Goal: Task Accomplishment & Management: Use online tool/utility

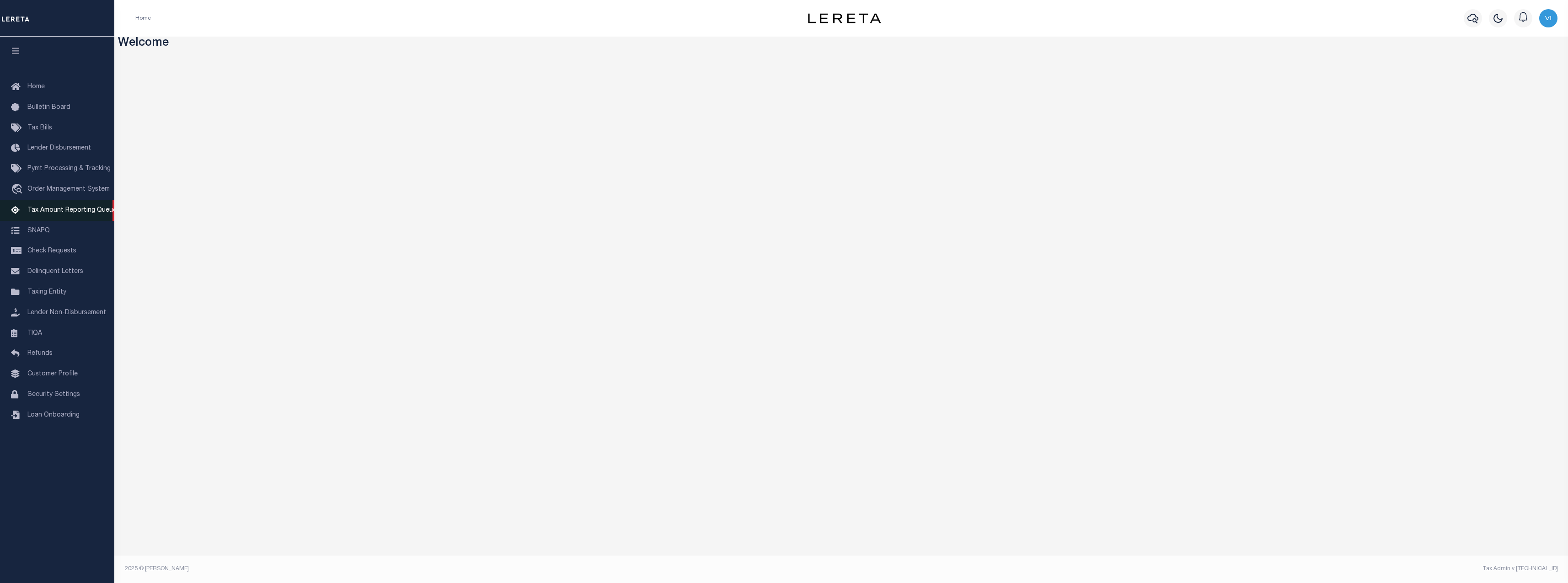
click at [94, 204] on link "Tax Amount Reporting Queue" at bounding box center [57, 211] width 114 height 21
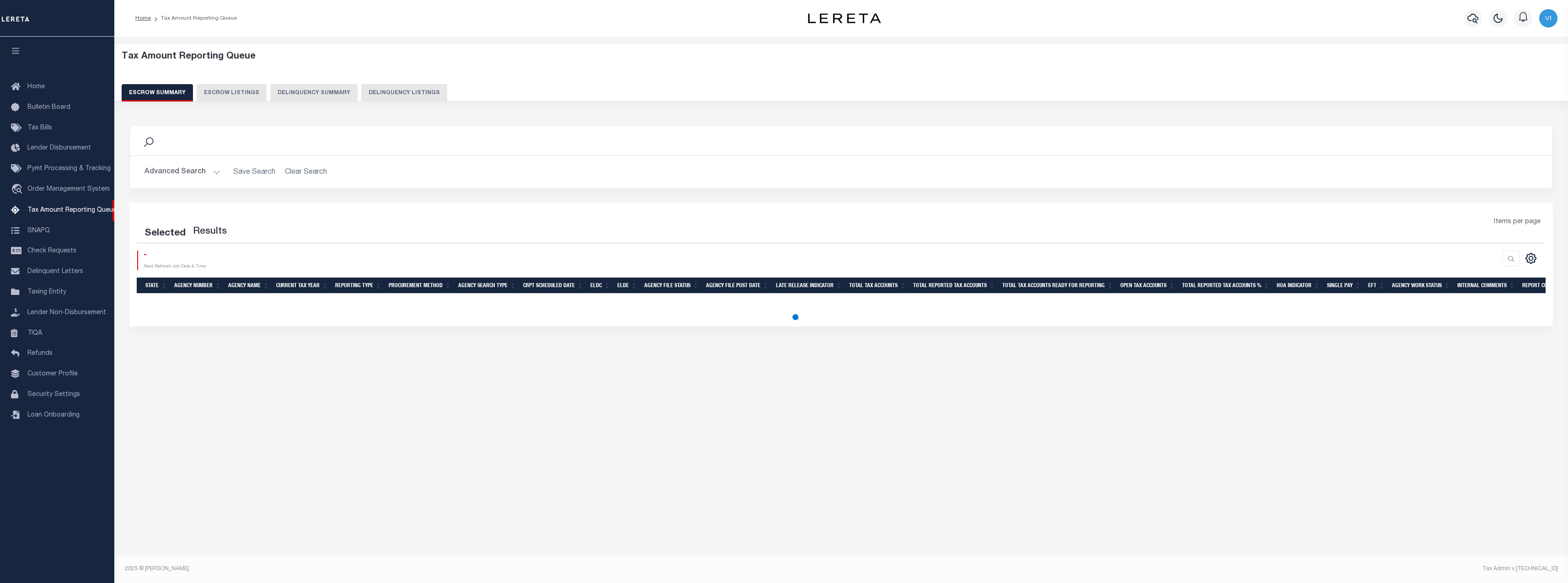
select select "100"
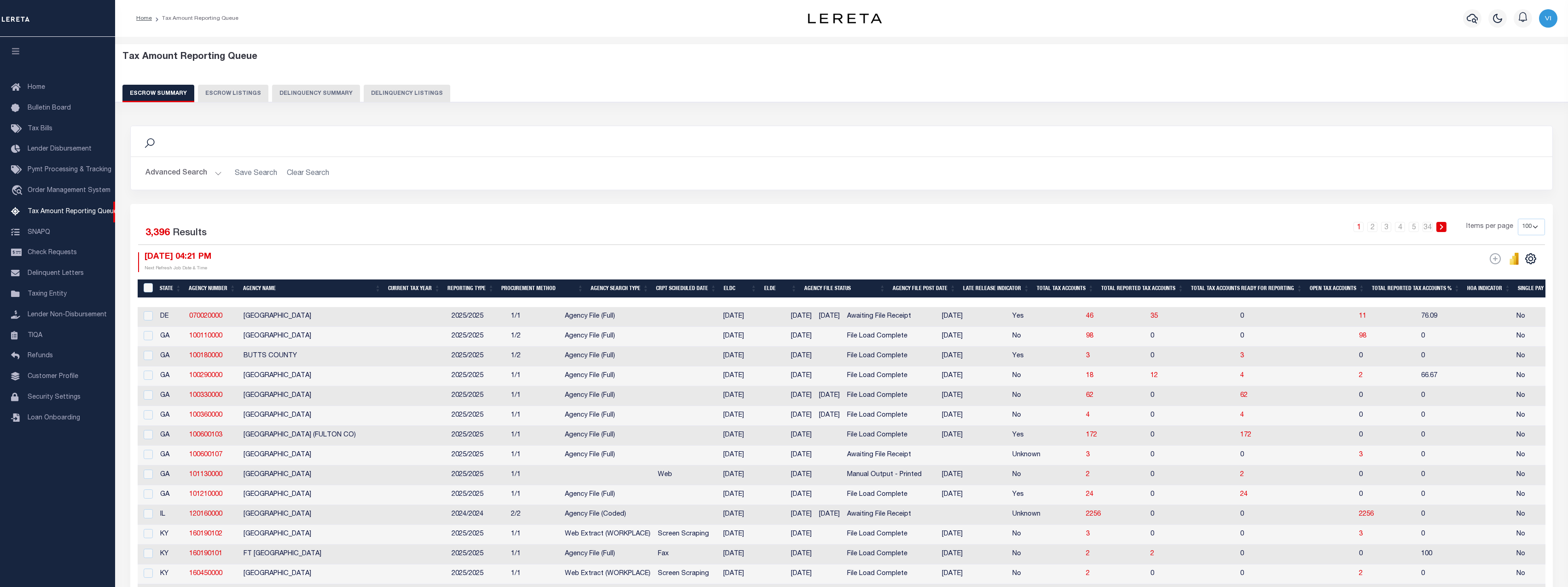
click at [326, 93] on button "Delinquency Summary" at bounding box center [316, 93] width 88 height 17
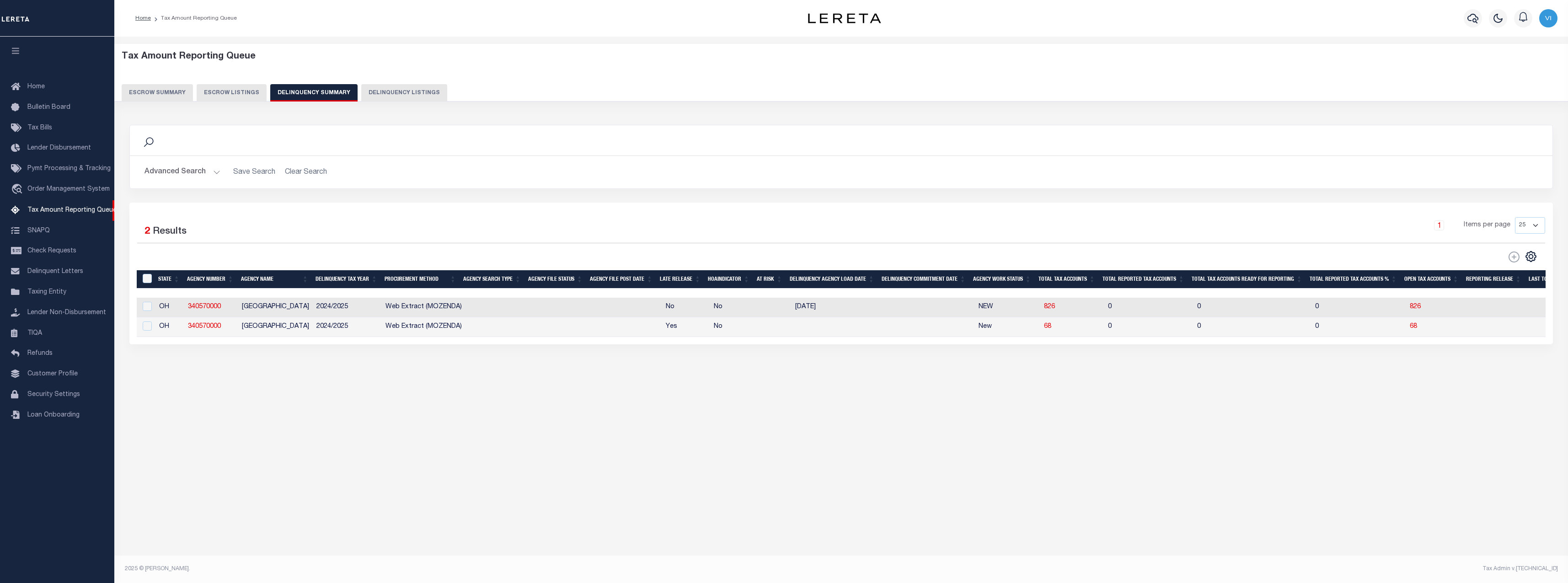
click at [174, 169] on button "Advanced Search" at bounding box center [183, 172] width 76 height 18
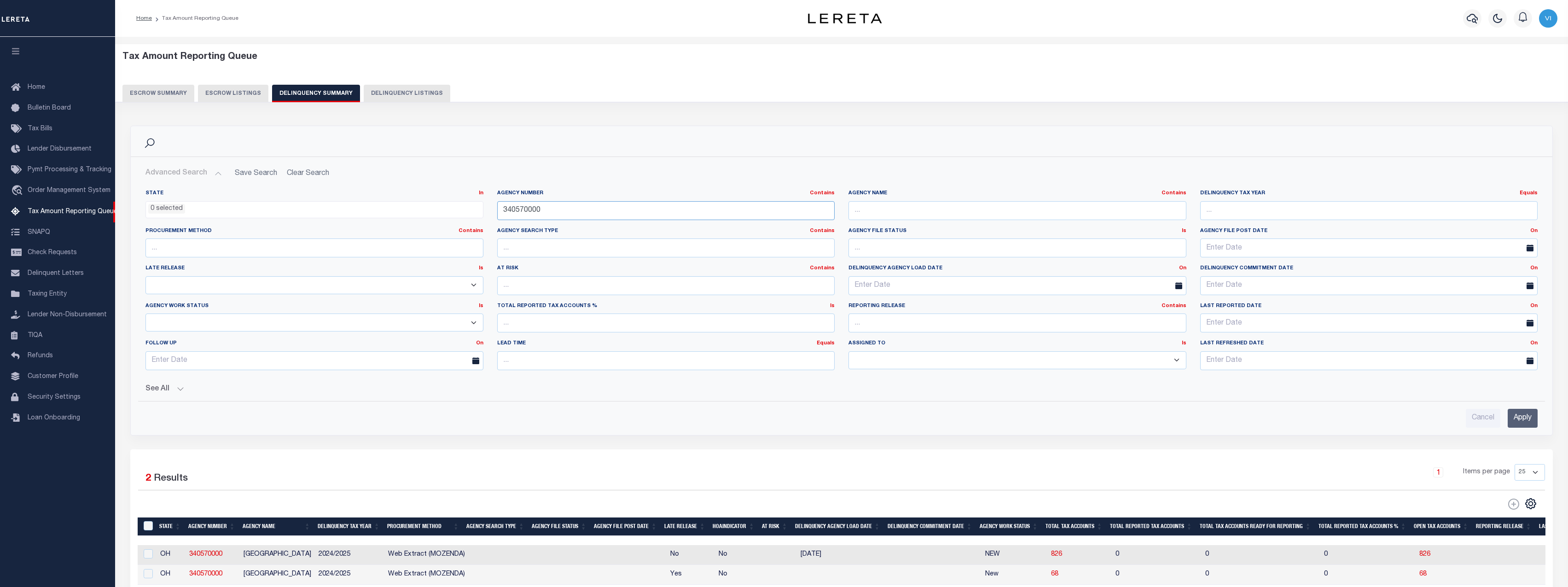
click at [585, 211] on input "340570000" at bounding box center [666, 211] width 338 height 19
paste input "210820102"
type input "210820102"
click at [1520, 417] on input "Apply" at bounding box center [1523, 419] width 30 height 19
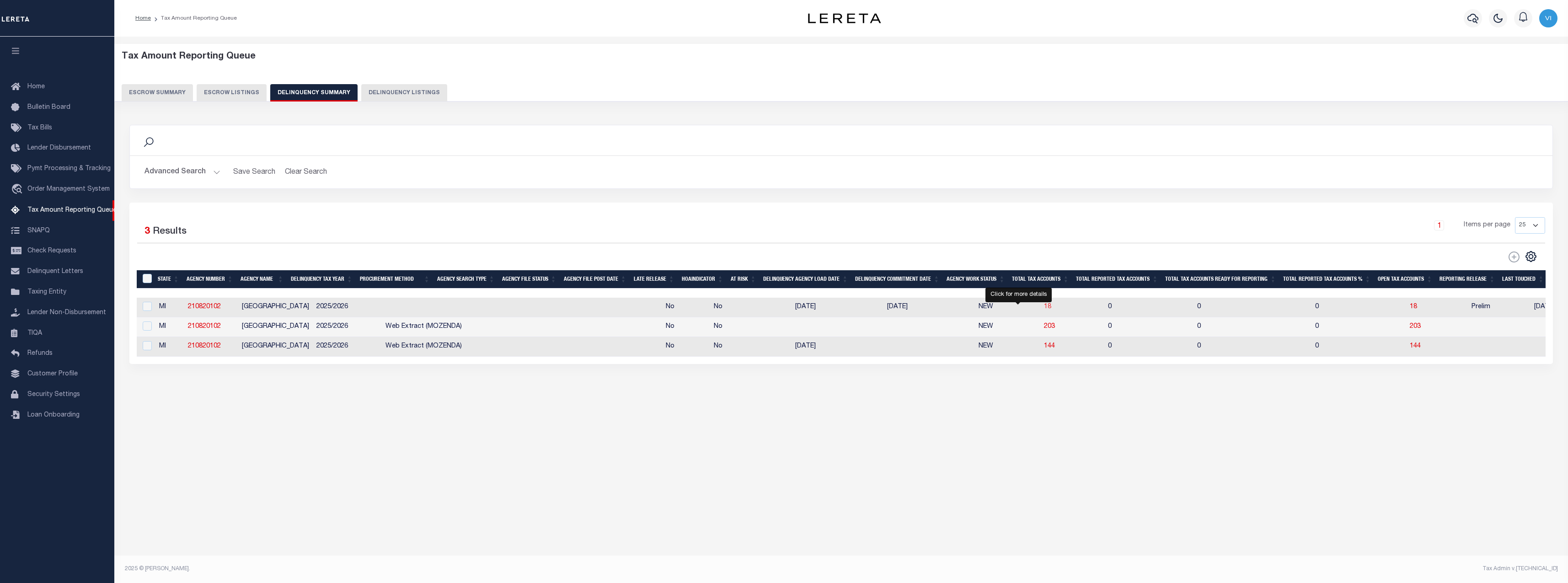
click at [1044, 309] on span "18" at bounding box center [1048, 306] width 7 height 6
select select "100"
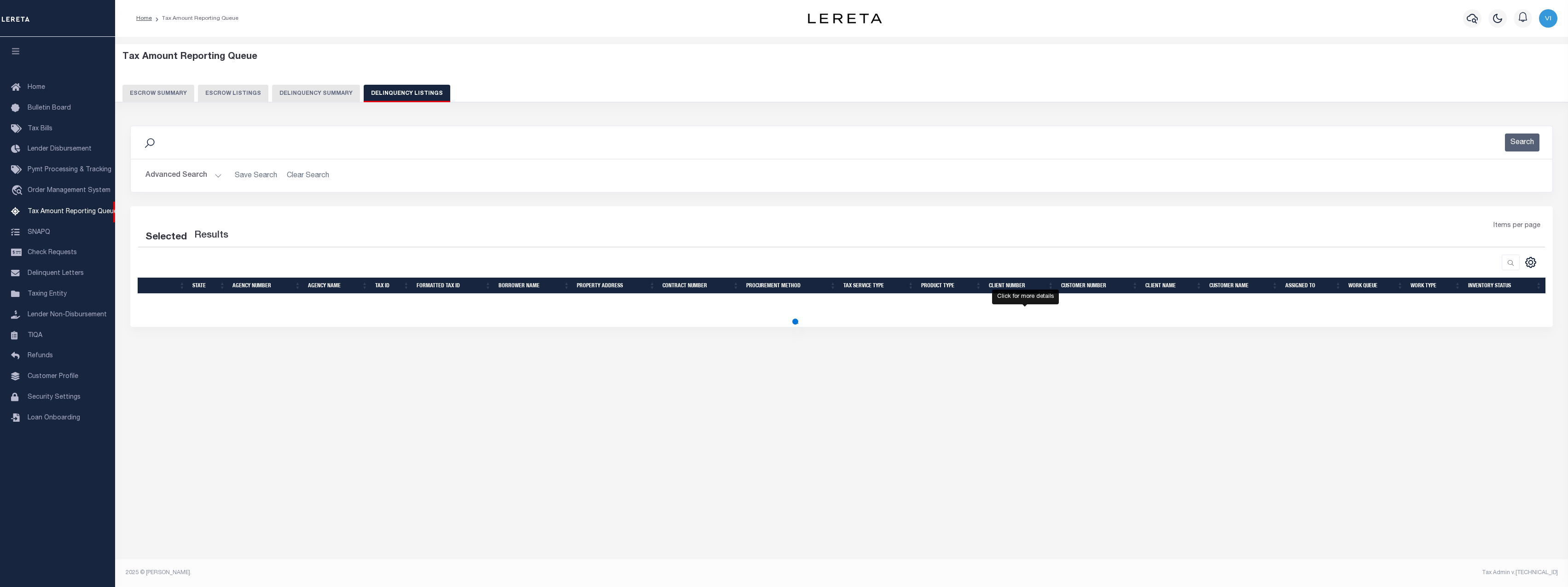
select select "100"
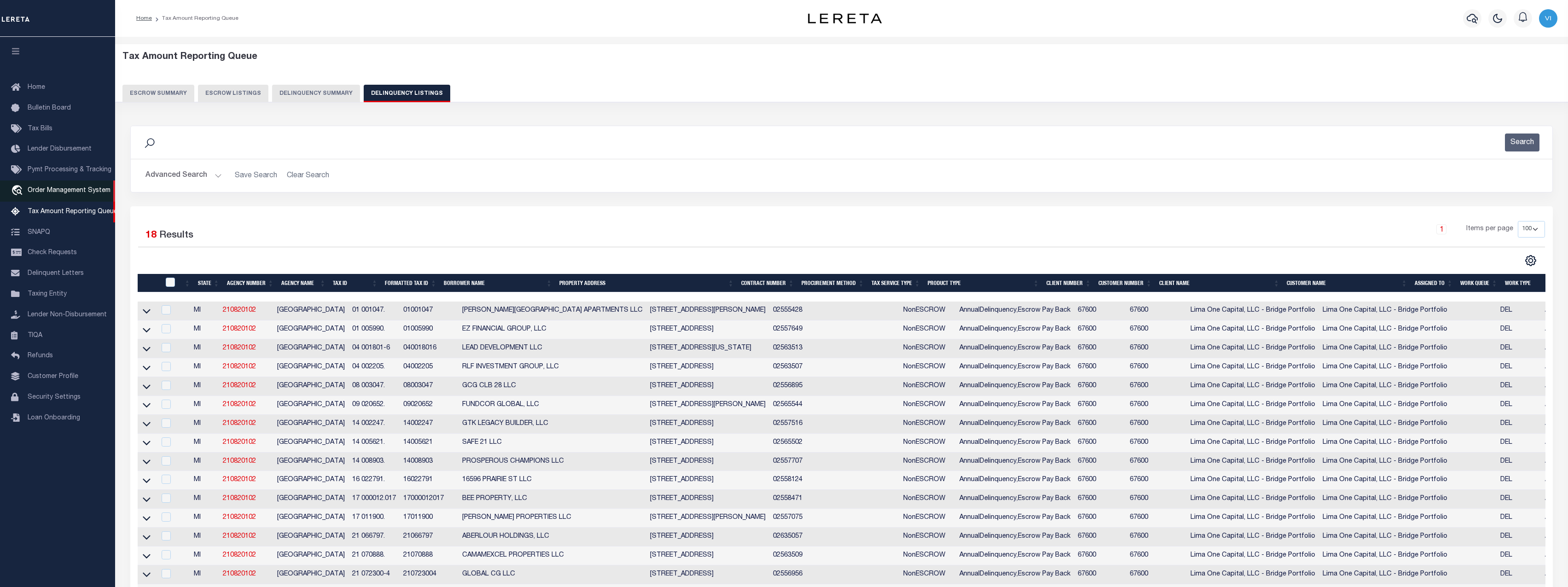
click at [69, 193] on span "Order Management System" at bounding box center [69, 190] width 83 height 6
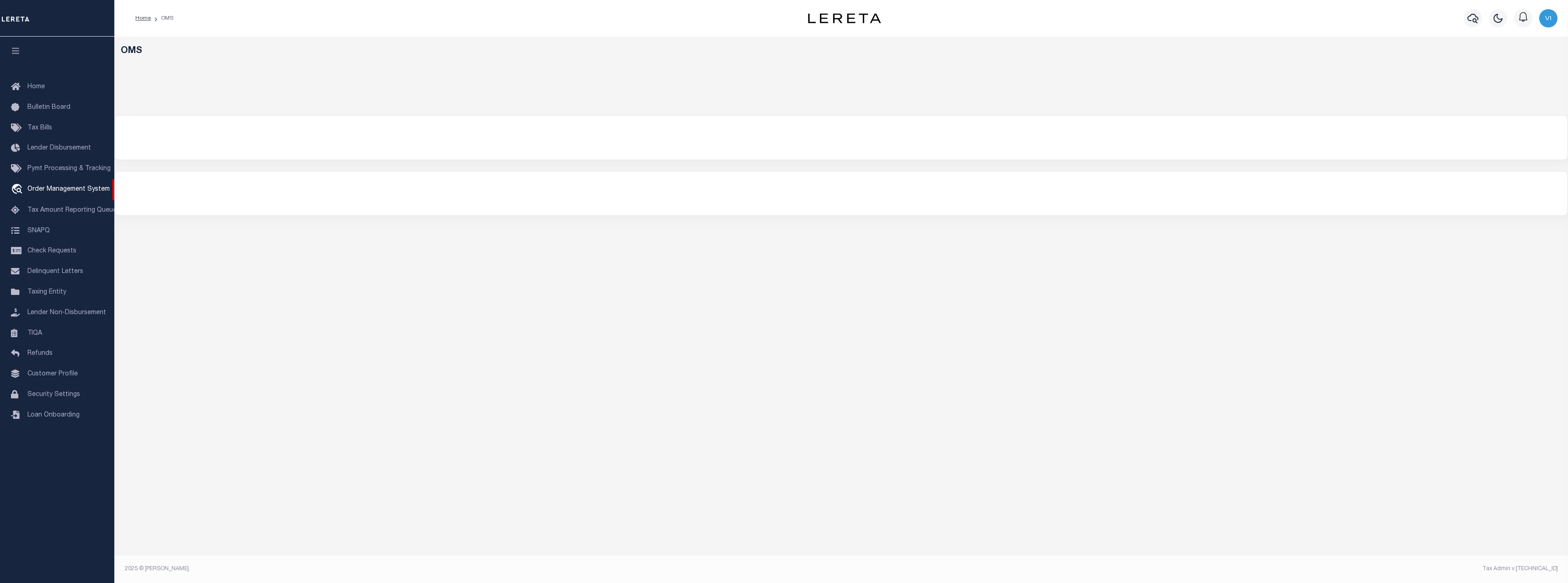
select select "200"
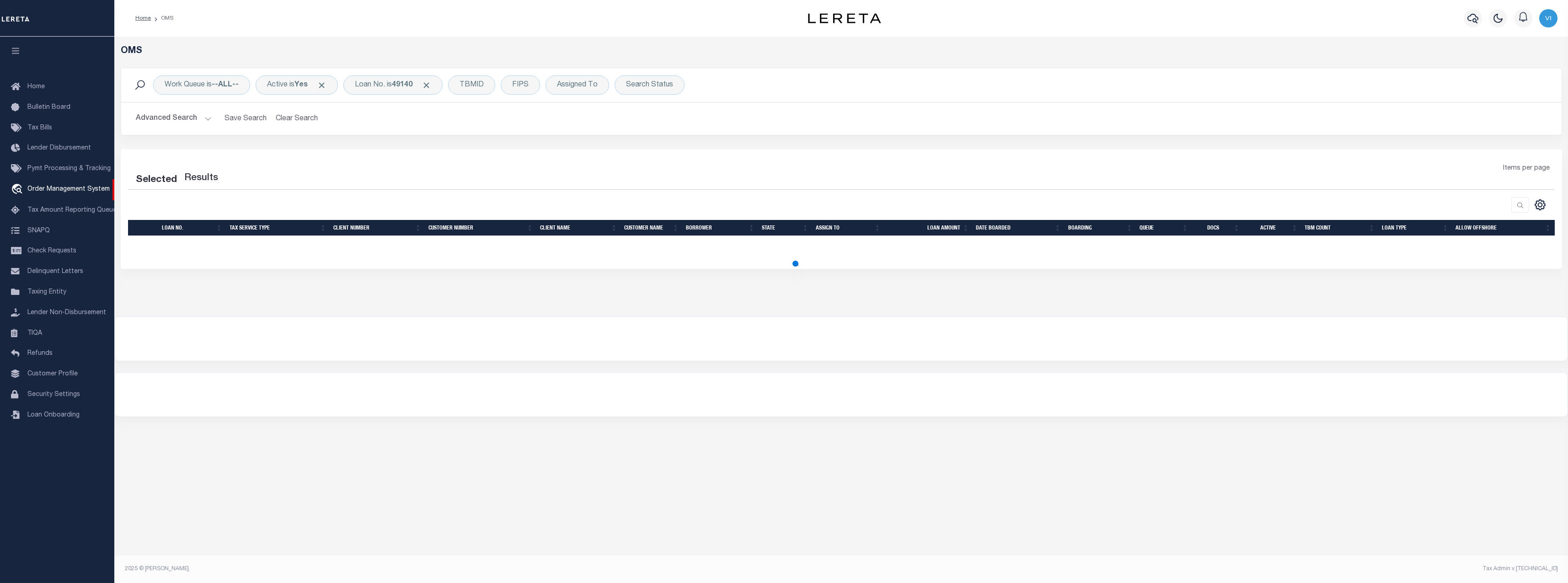
select select "200"
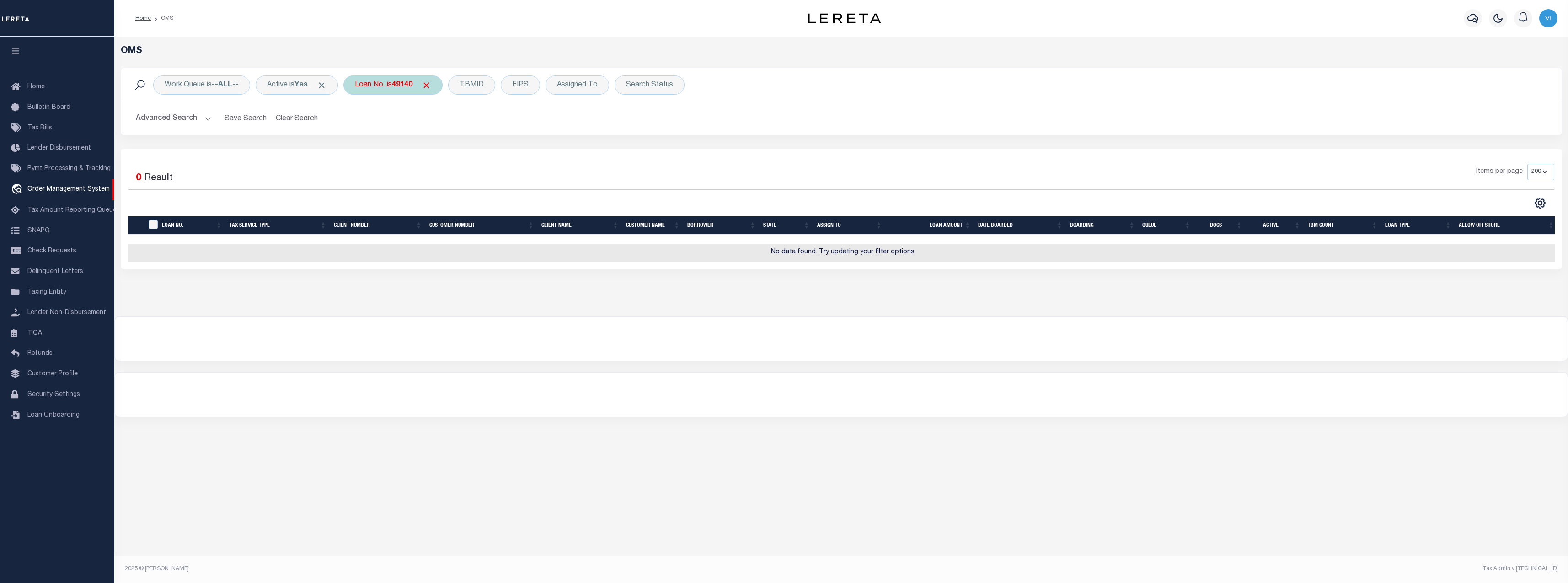
click at [396, 86] on div "Loan No. is 49140" at bounding box center [393, 85] width 100 height 19
type input "14 003150."
click at [488, 148] on input "Apply" at bounding box center [476, 149] width 27 height 15
click at [488, 148] on div "Work Queue is --ALL-- Active is Yes Loan No. is 14 003150. TBMID FIPS Assigned …" at bounding box center [841, 108] width 1455 height 81
click at [407, 86] on b "14 003150." at bounding box center [410, 85] width 36 height 7
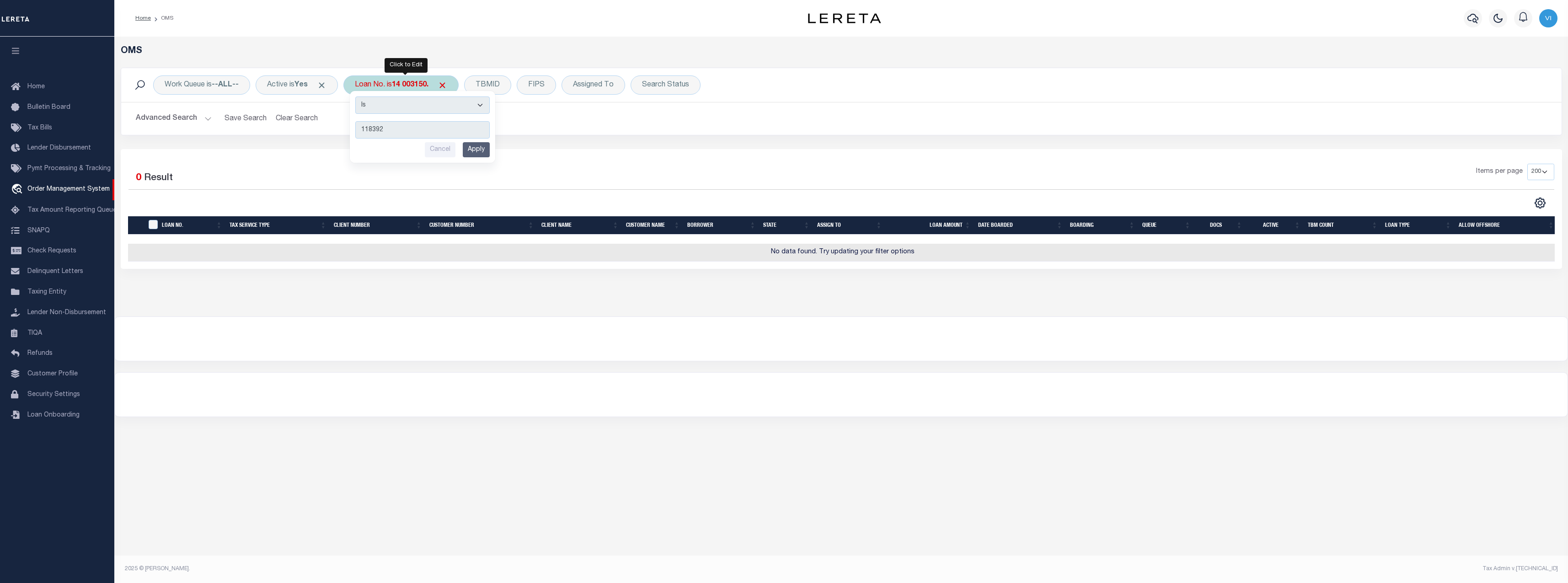
type input "118392"
click at [483, 152] on input "Apply" at bounding box center [476, 149] width 27 height 15
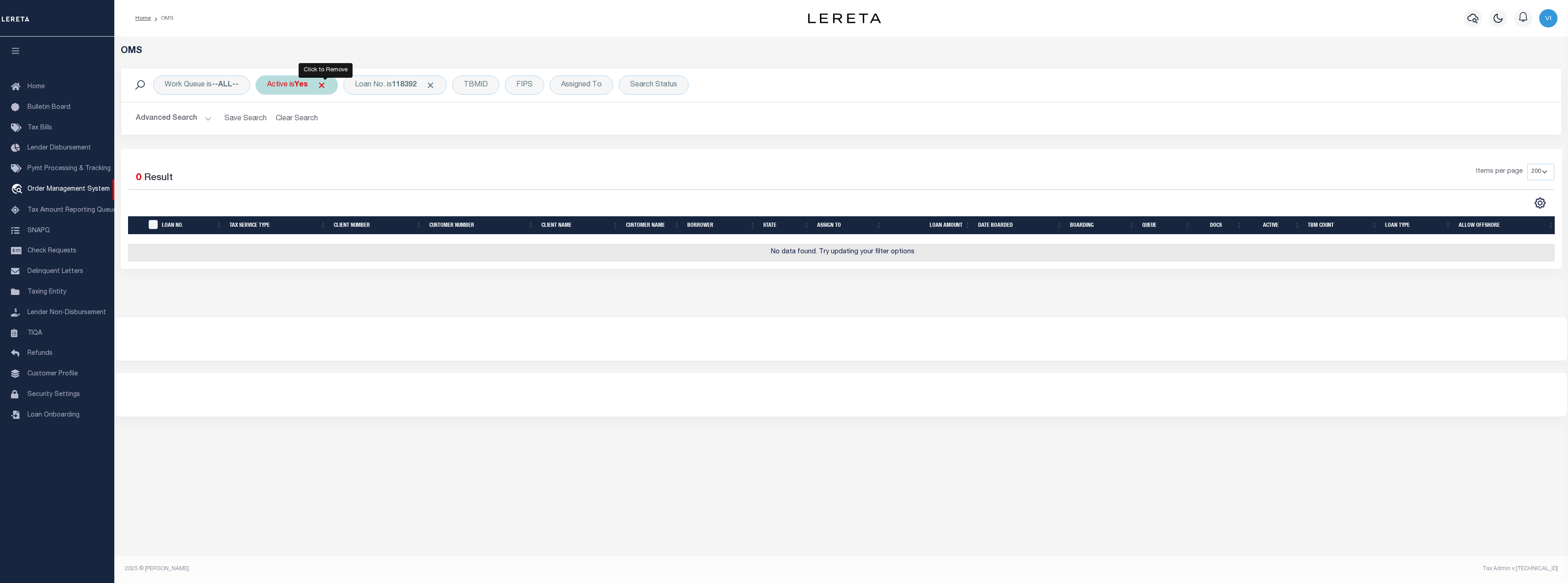
click at [327, 87] on span "Click to Remove" at bounding box center [322, 85] width 10 height 10
click at [362, 87] on b "118392" at bounding box center [365, 85] width 24 height 7
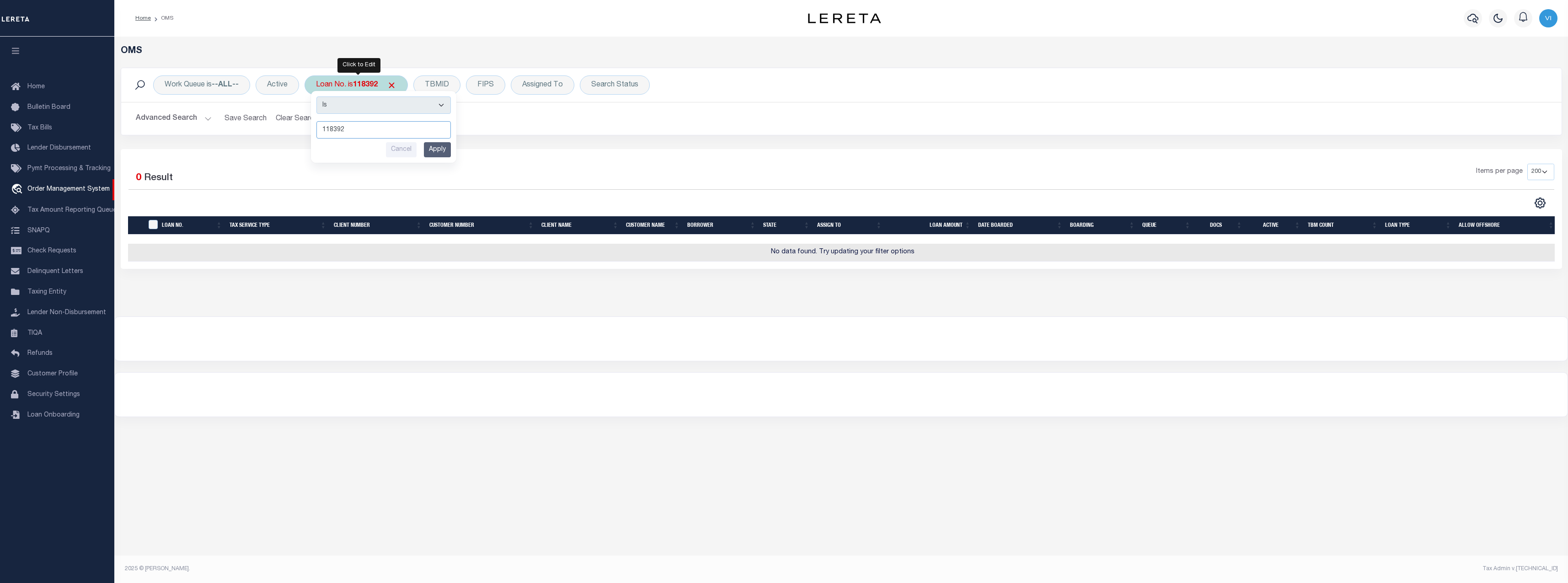
click at [368, 130] on input "118392" at bounding box center [383, 130] width 134 height 17
paste input "118392"
type input "118392"
click at [433, 151] on input "Apply" at bounding box center [437, 149] width 27 height 15
click at [287, 120] on button "Clear Search" at bounding box center [297, 119] width 50 height 18
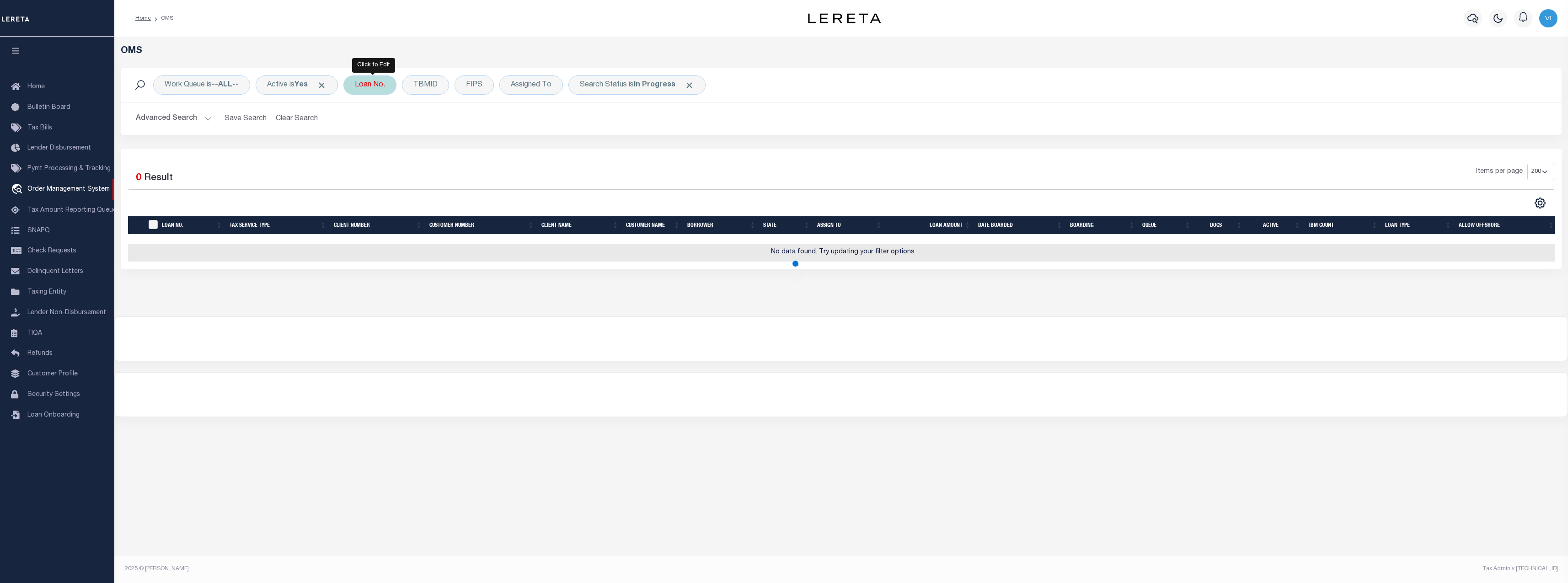
click at [379, 86] on div "Loan No." at bounding box center [369, 85] width 53 height 19
type input "118392"
click at [484, 152] on input "Apply" at bounding box center [476, 149] width 27 height 15
click at [745, 84] on span "Click to Remove" at bounding box center [739, 85] width 10 height 10
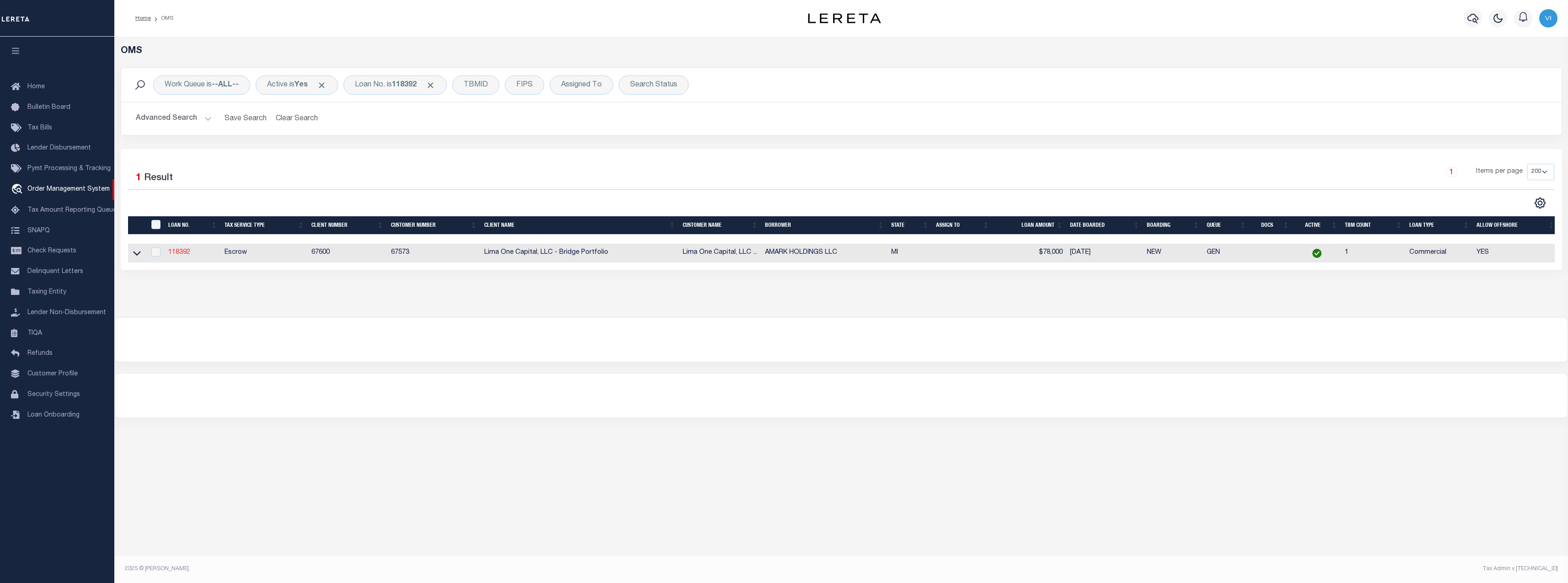
click at [180, 252] on link "118392" at bounding box center [179, 252] width 22 height 6
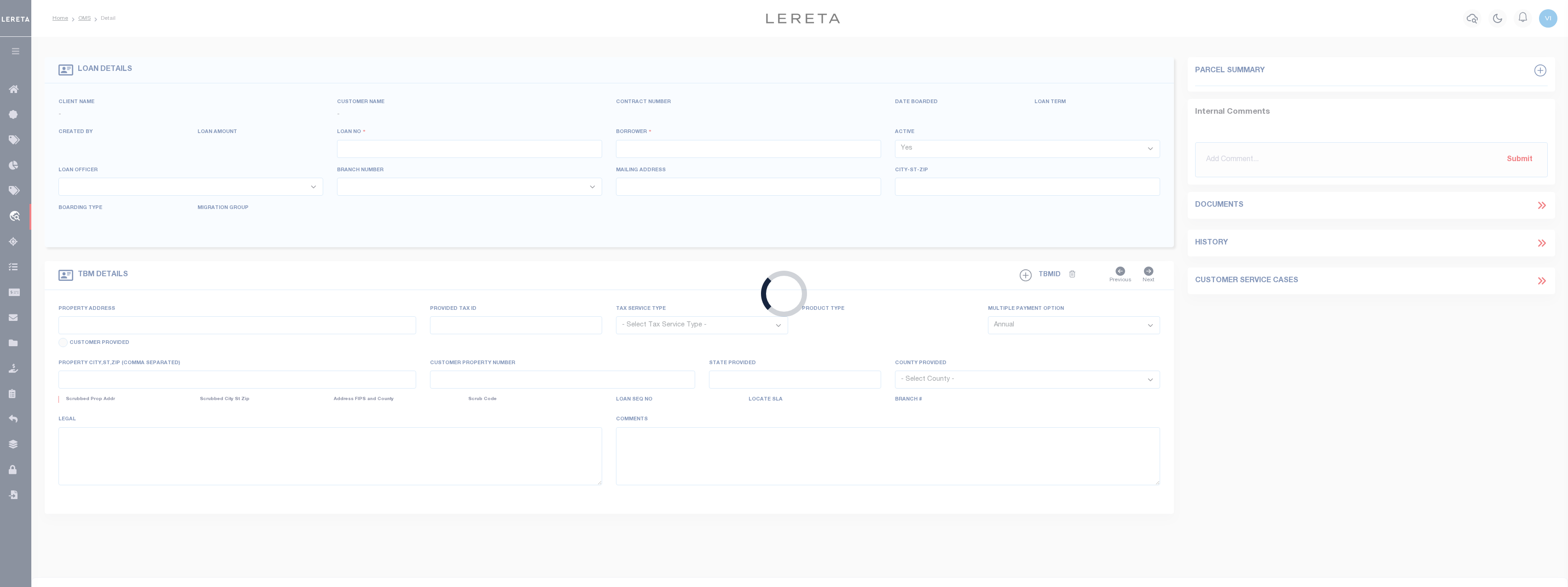
type input "118392"
type input "AMARK HOLDINGS LLC"
select select
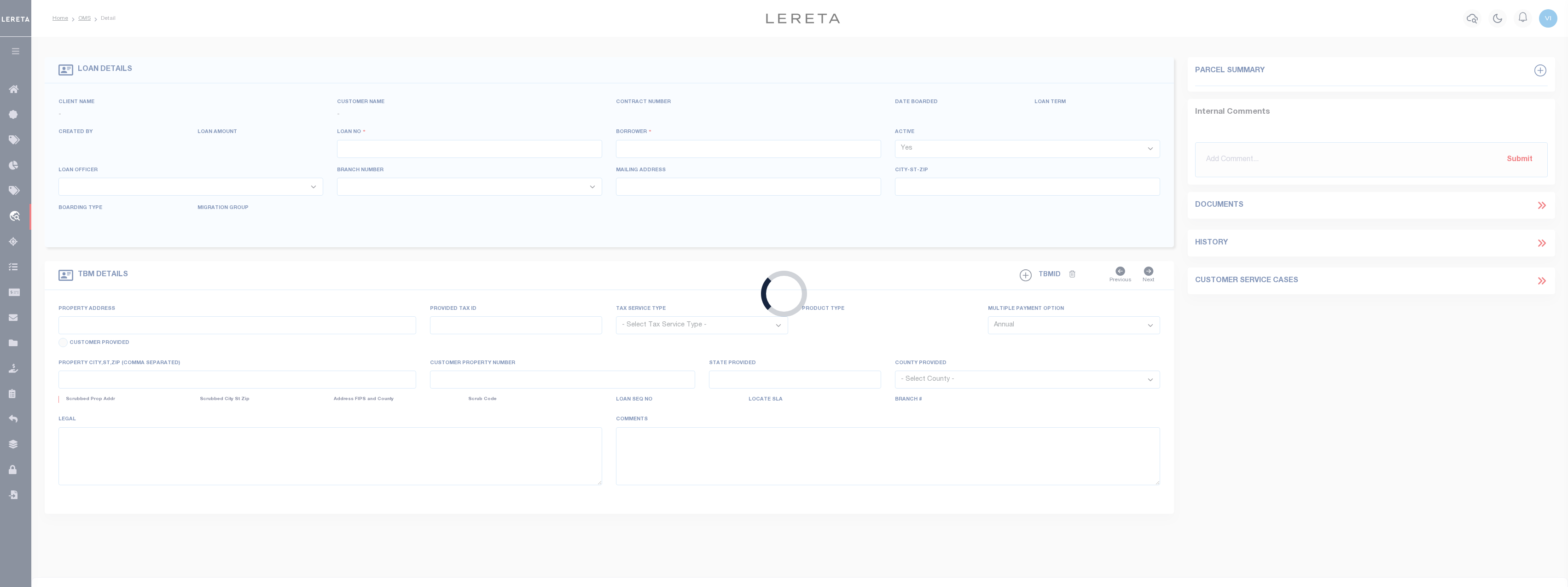
select select "20"
select select
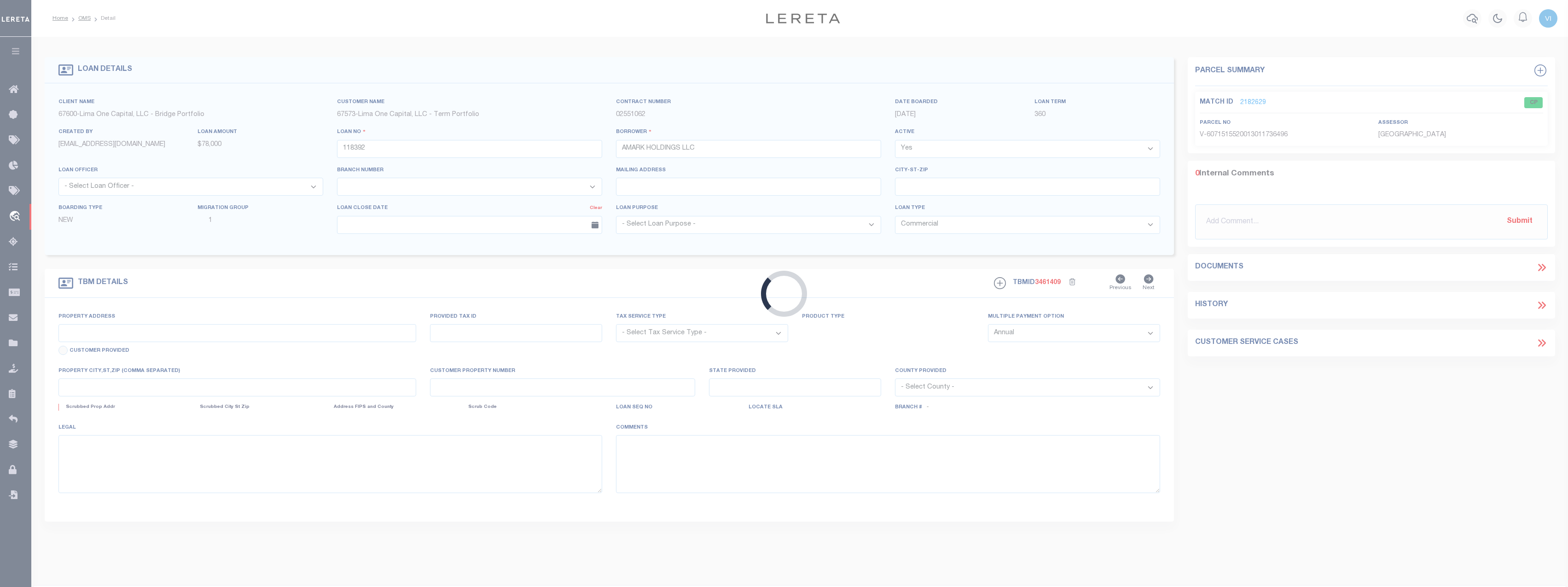
type input "3786 CARTER STREET"
radio input "true"
select select "Escrow"
type input "DETROIT MI 48206"
type input "118392-1"
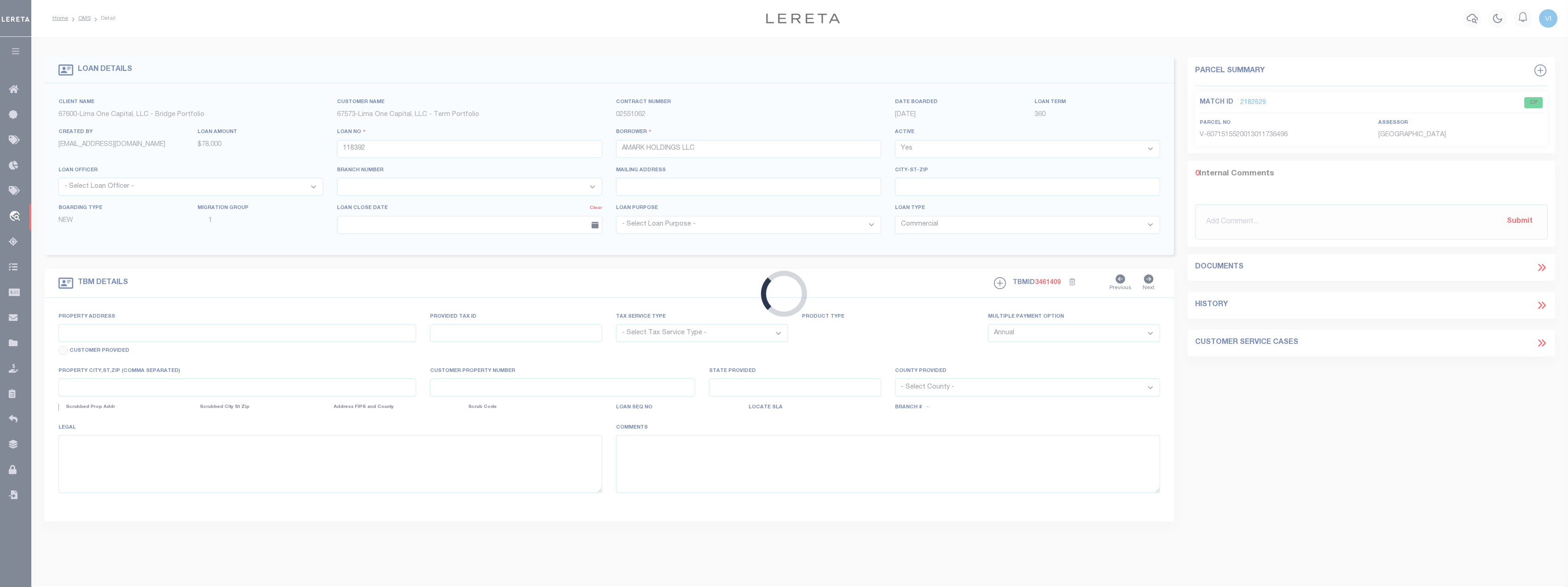
type input "MI"
type textarea "COLLECTOR: ENTITY: PARCEL: 0"
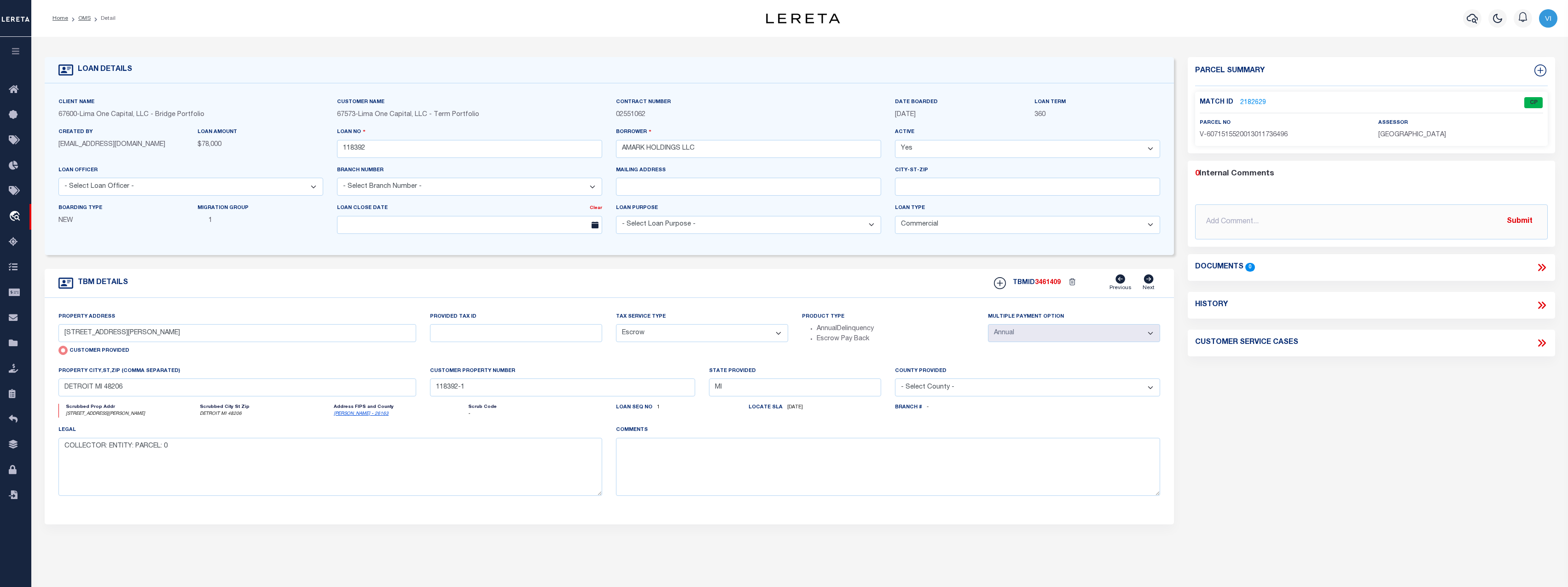
click at [1254, 99] on link "2182629" at bounding box center [1254, 102] width 26 height 10
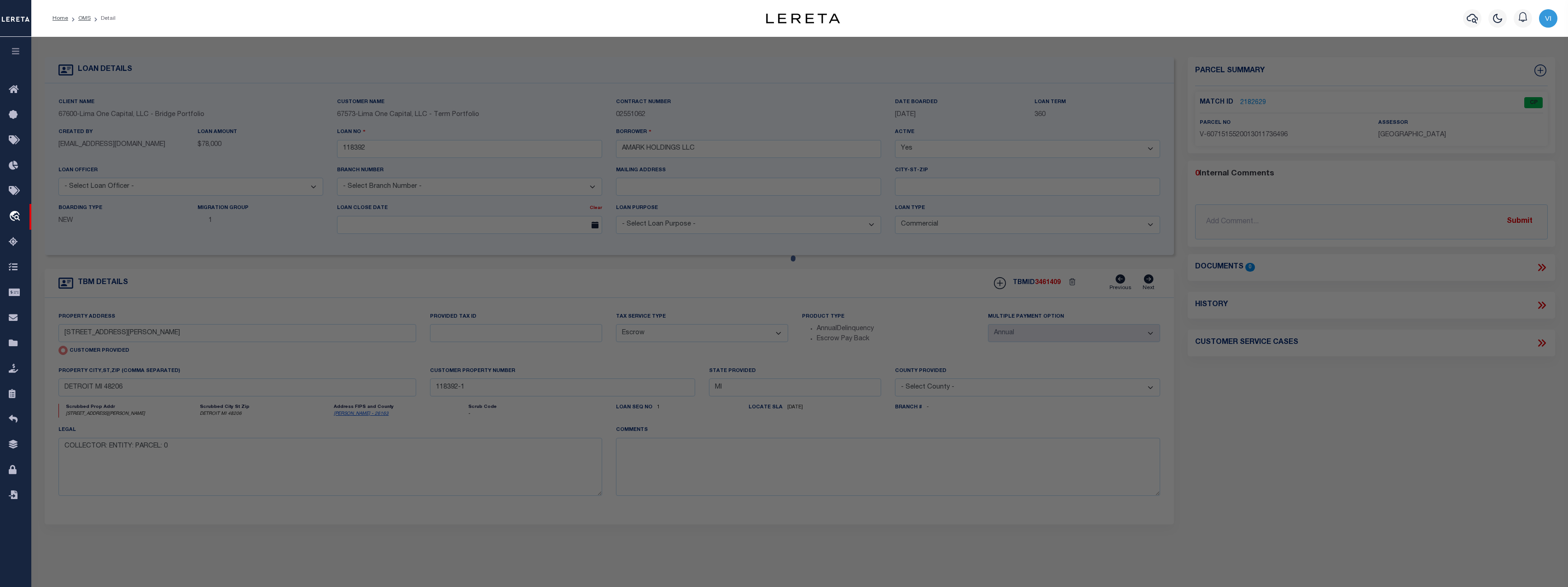
checkbox input "false"
select select "CP"
type input "3786 CARTER STREET"
type input "DETROIT MI 48206"
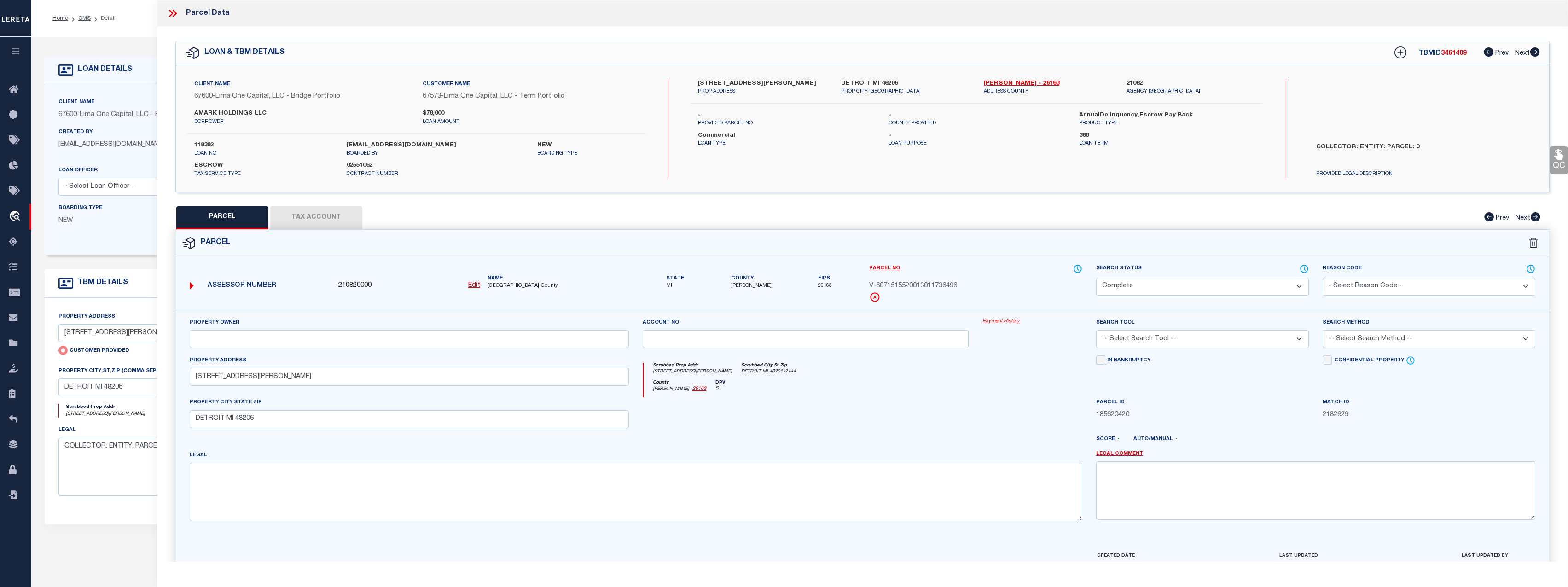
click at [1003, 320] on link "Payment History" at bounding box center [1032, 321] width 99 height 8
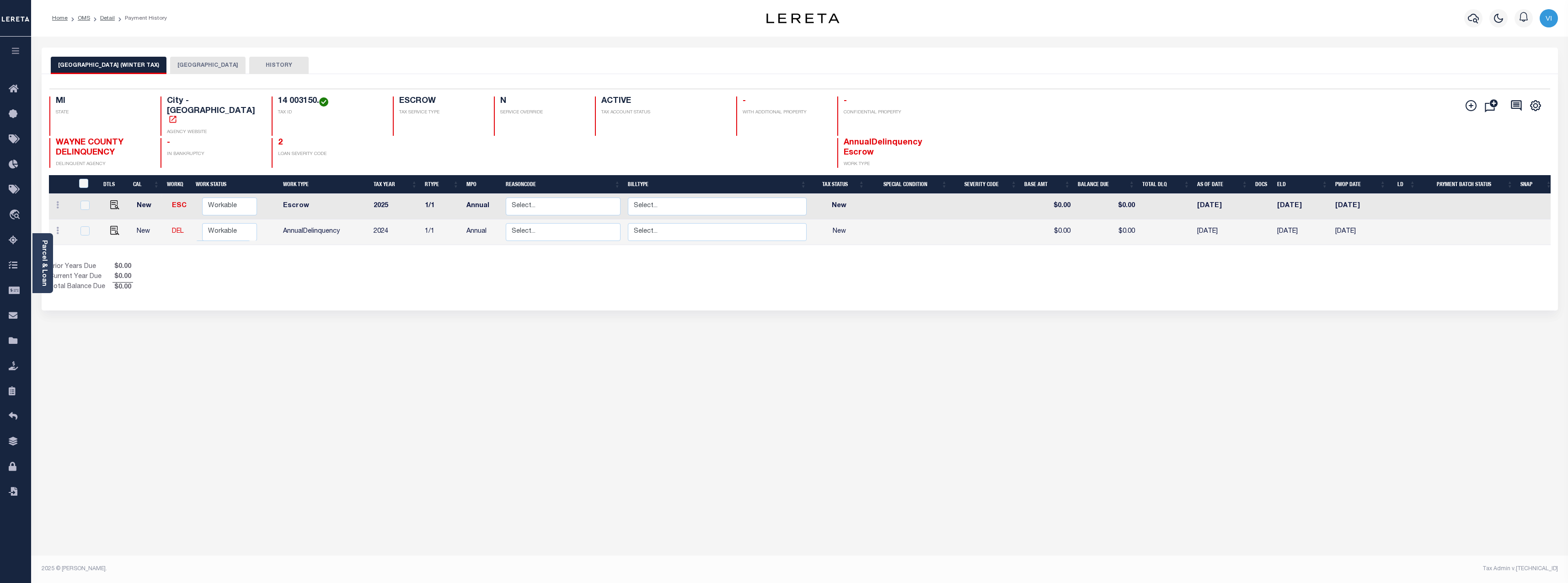
click at [170, 61] on button "[GEOGRAPHIC_DATA]" at bounding box center [207, 65] width 75 height 17
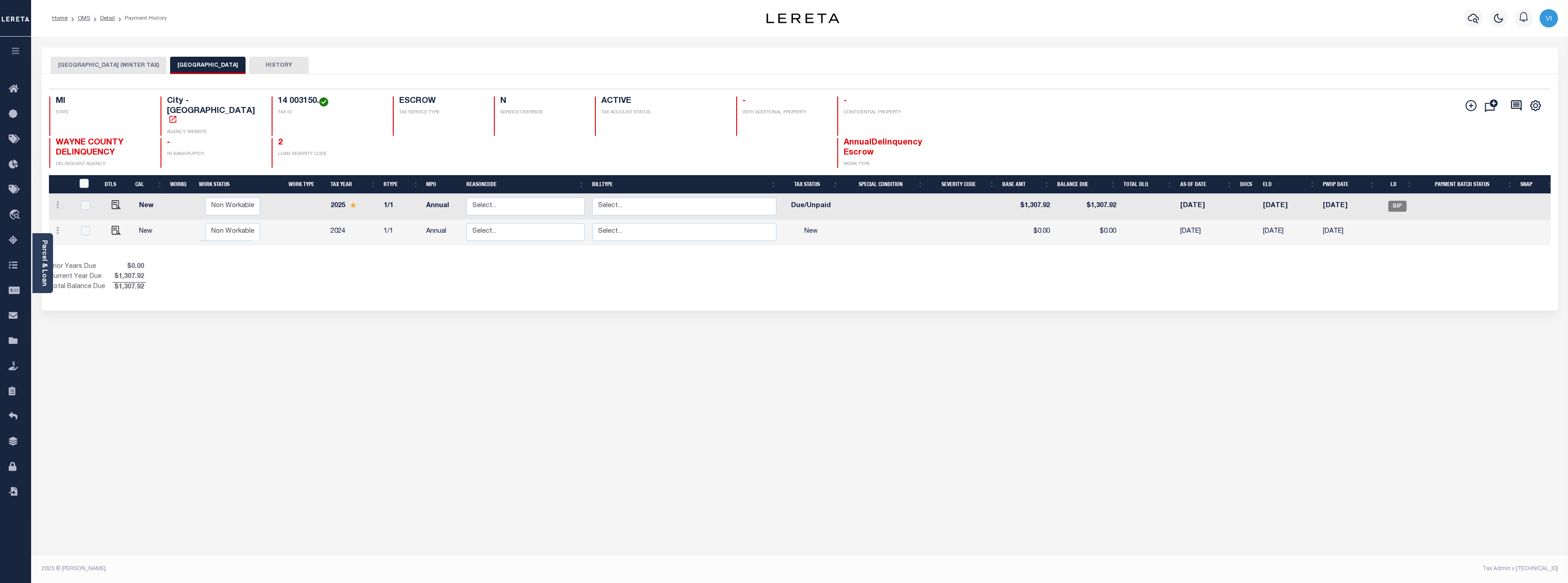
click at [101, 64] on button "[GEOGRAPHIC_DATA] (WINTER TAX)" at bounding box center [109, 65] width 116 height 17
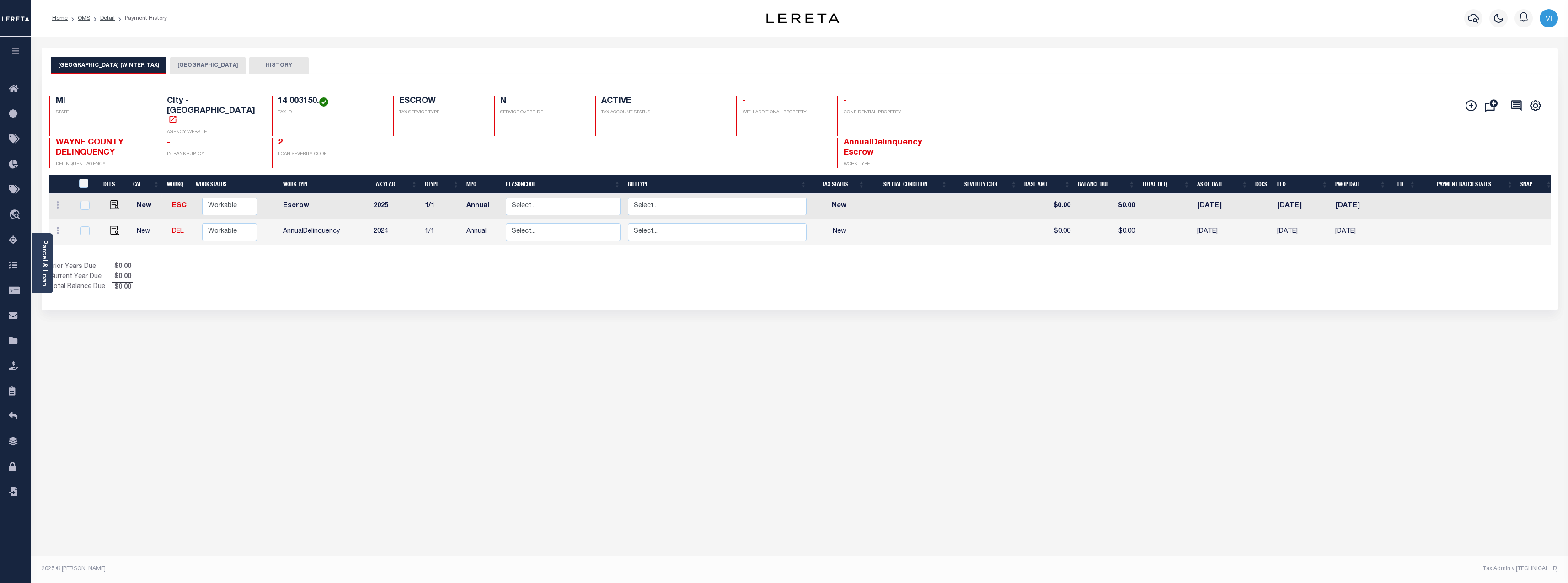
click at [174, 64] on button "[GEOGRAPHIC_DATA]" at bounding box center [207, 65] width 75 height 17
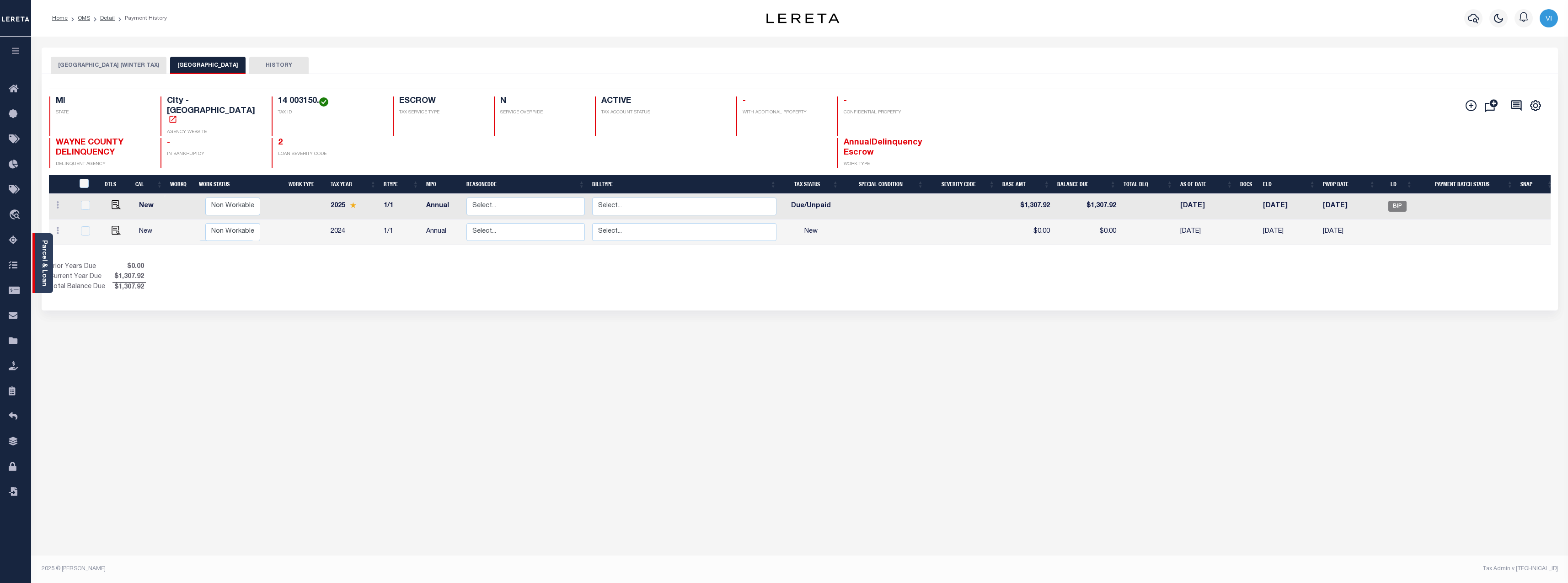
click at [41, 265] on link "Parcel & Loan" at bounding box center [43, 262] width 6 height 46
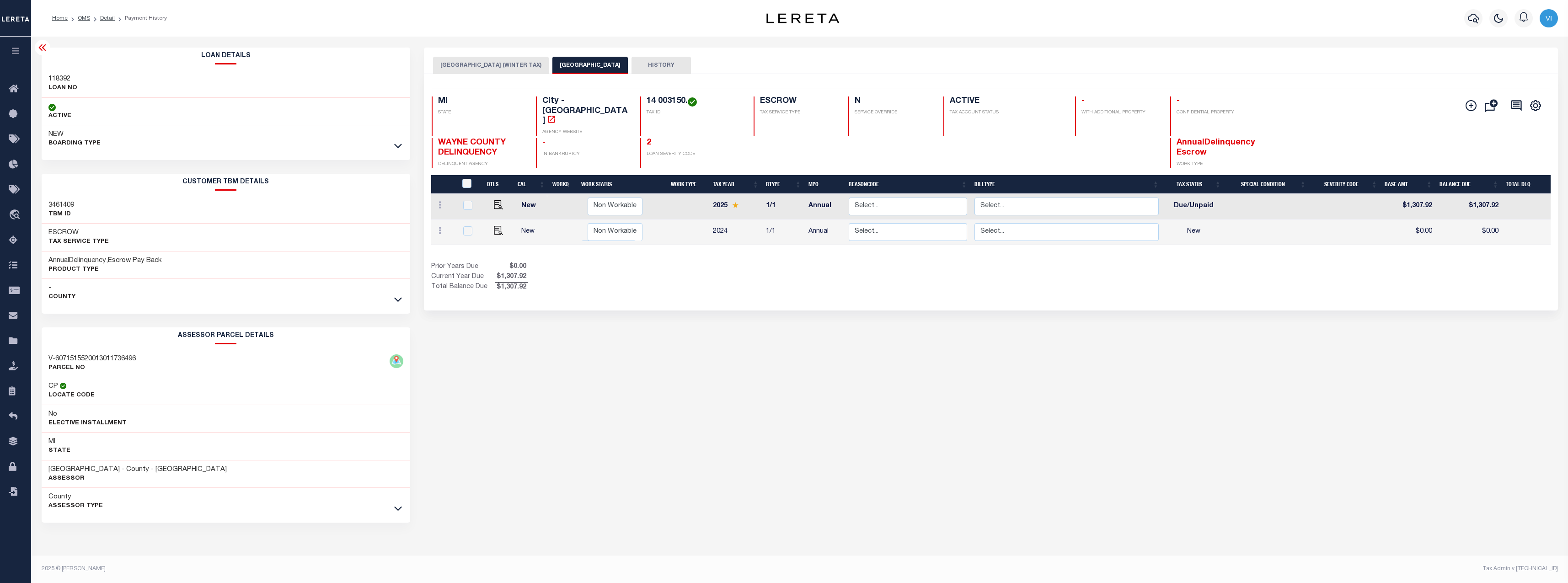
click at [495, 68] on button "[GEOGRAPHIC_DATA] (WINTER TAX)" at bounding box center [491, 65] width 116 height 17
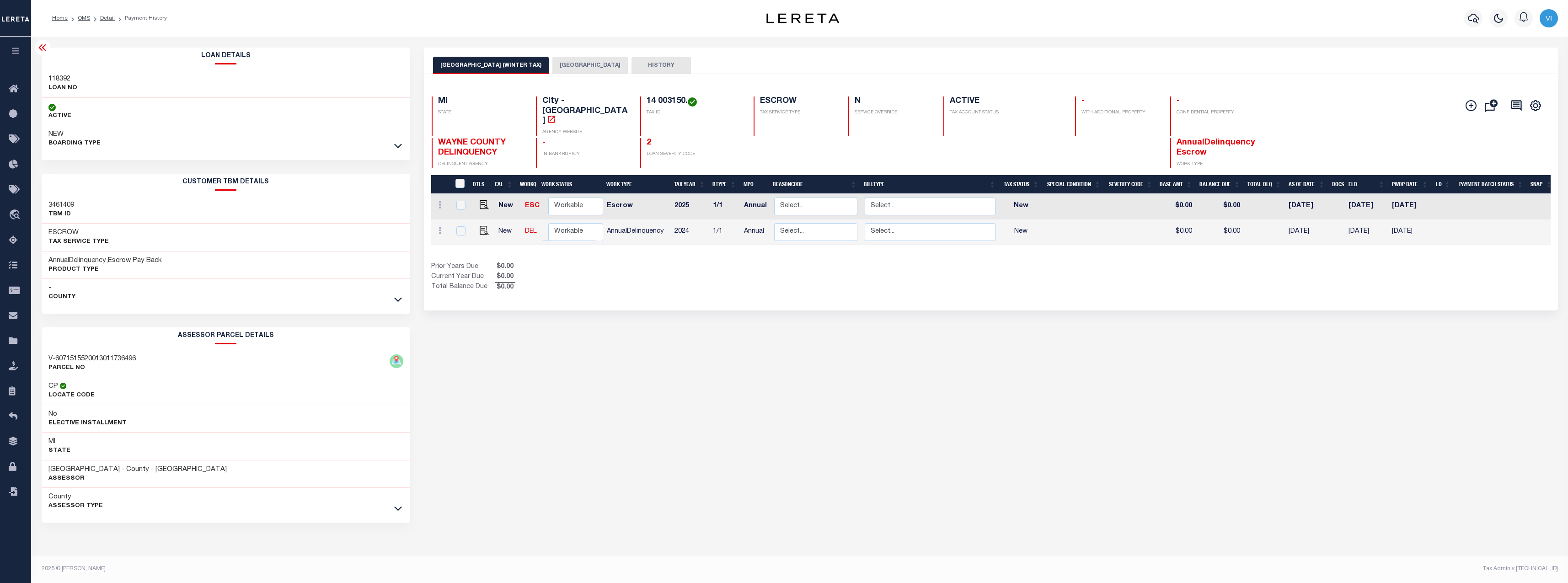
click at [568, 65] on button "[GEOGRAPHIC_DATA]" at bounding box center [589, 65] width 75 height 17
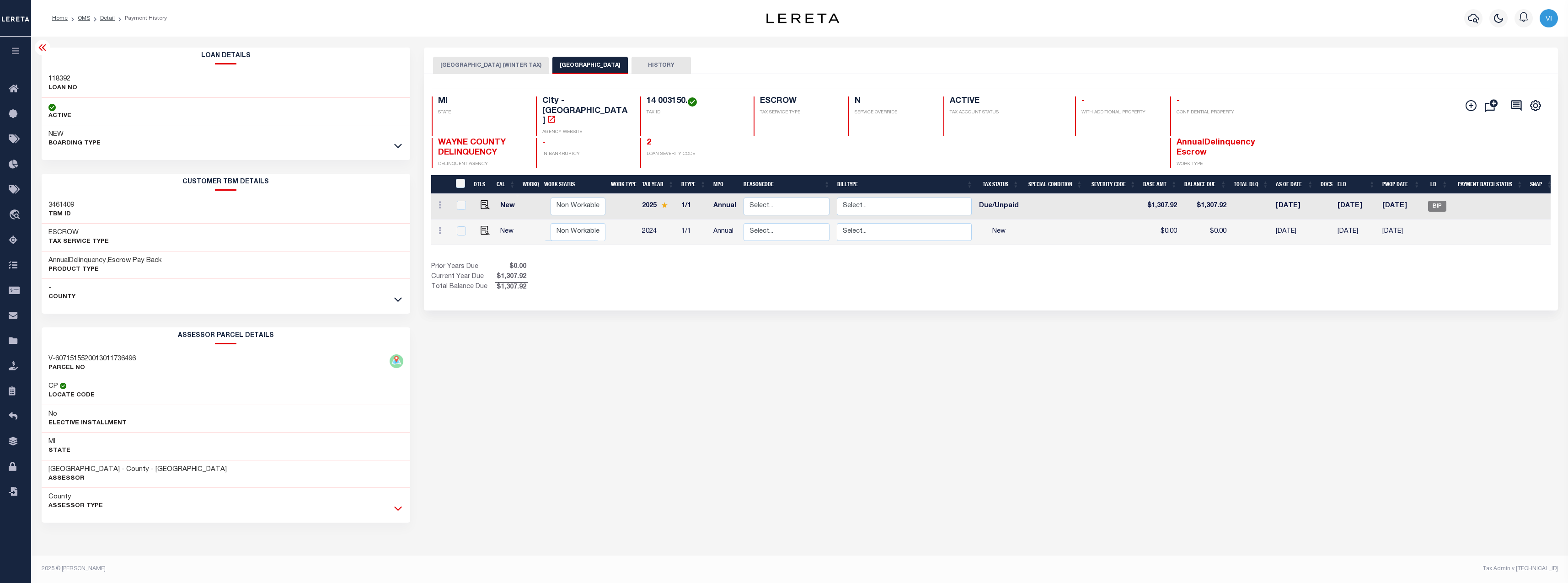
click at [401, 509] on icon at bounding box center [398, 509] width 8 height 4
click at [391, 295] on link at bounding box center [395, 298] width 10 height 6
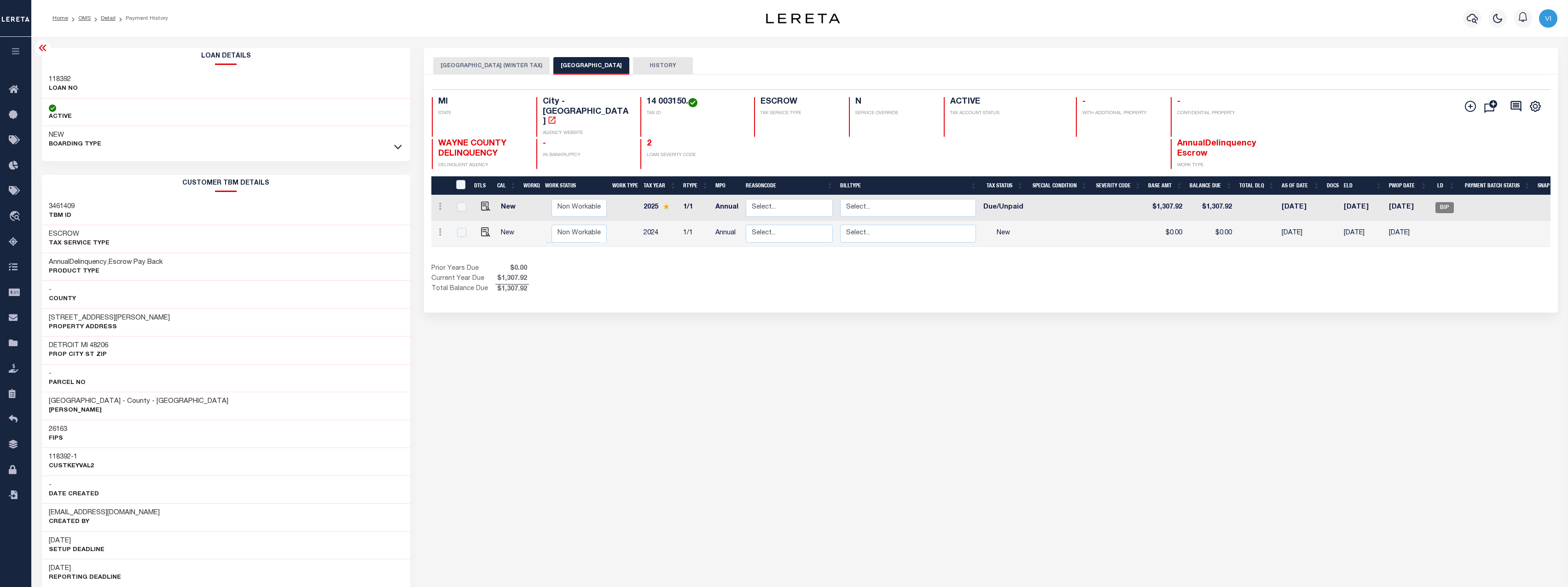
click at [487, 62] on button "[GEOGRAPHIC_DATA] (WINTER TAX)" at bounding box center [492, 65] width 117 height 17
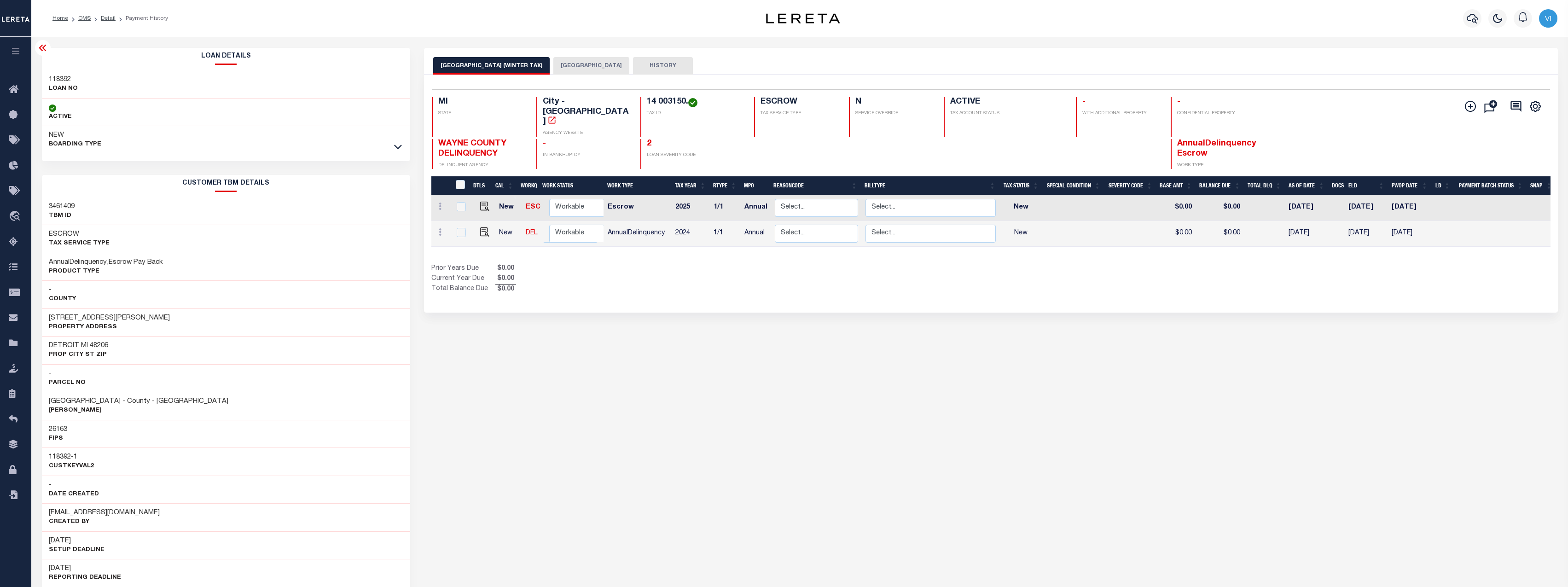
click at [565, 68] on button "[GEOGRAPHIC_DATA]" at bounding box center [591, 65] width 76 height 17
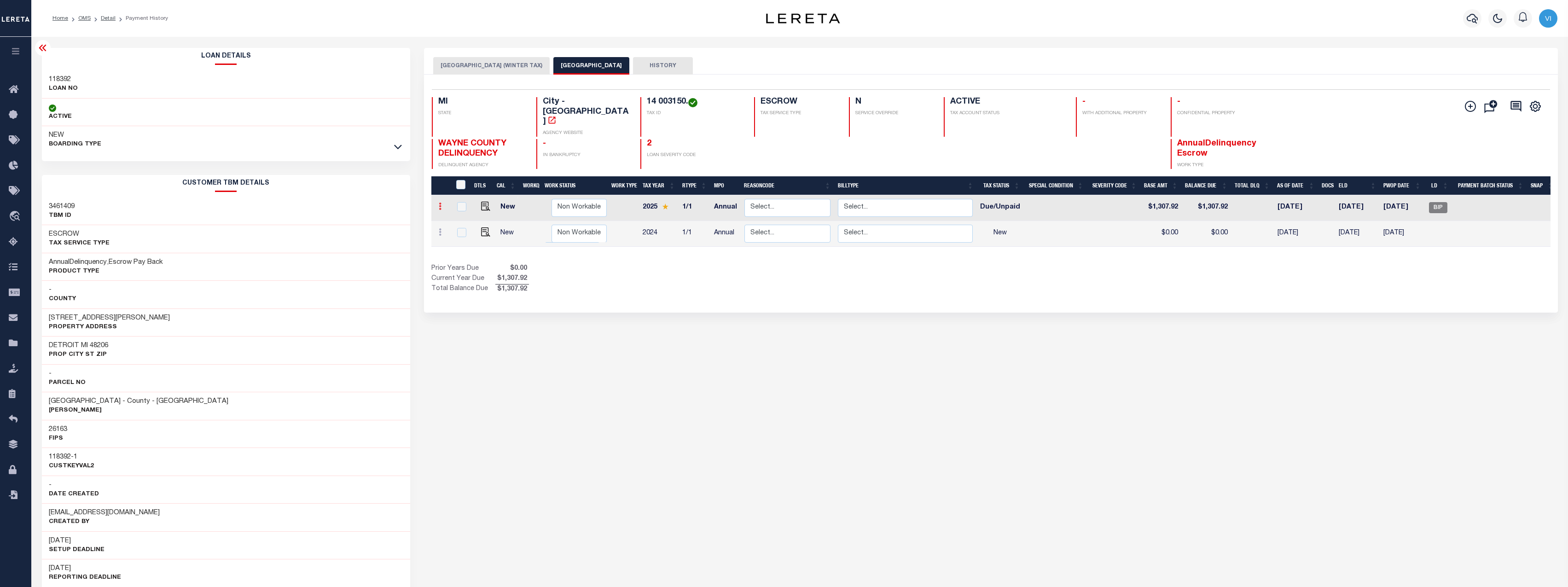
click at [443, 204] on link at bounding box center [441, 208] width 10 height 7
click at [771, 292] on div "Selected 2 Results 1 Items per page 25 50 100 MI STATE City - MI" at bounding box center [990, 193] width 1133 height 238
click at [777, 100] on h4 "ESCROW" at bounding box center [799, 102] width 78 height 10
click at [866, 271] on div "Prior Years Due $0.00 Current Year Due $1,307.92 Total Balance Due $1,307.92" at bounding box center [710, 278] width 559 height 31
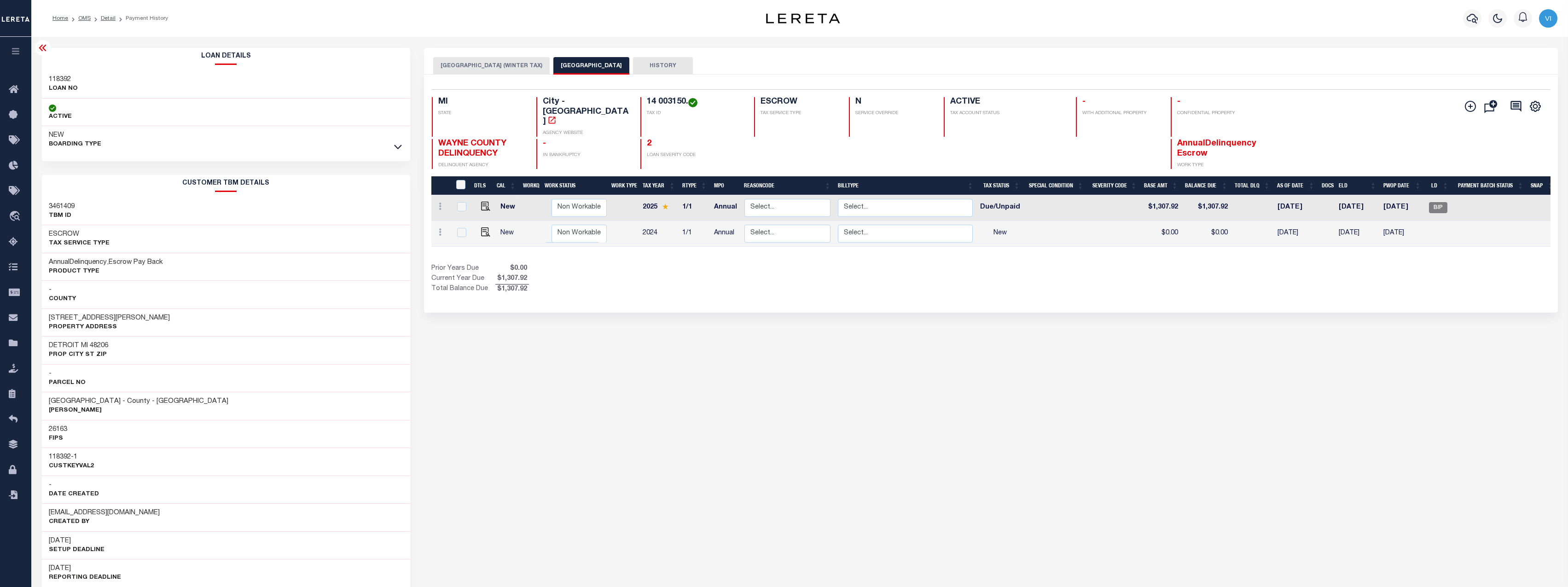
click at [668, 104] on h4 "14 003150." at bounding box center [695, 102] width 96 height 10
click at [715, 268] on div "Prior Years Due $0.00 Current Year Due $1,307.92 Total Balance Due $1,307.92" at bounding box center [710, 278] width 559 height 31
drag, startPoint x: 647, startPoint y: 97, endPoint x: 690, endPoint y: 99, distance: 43.0
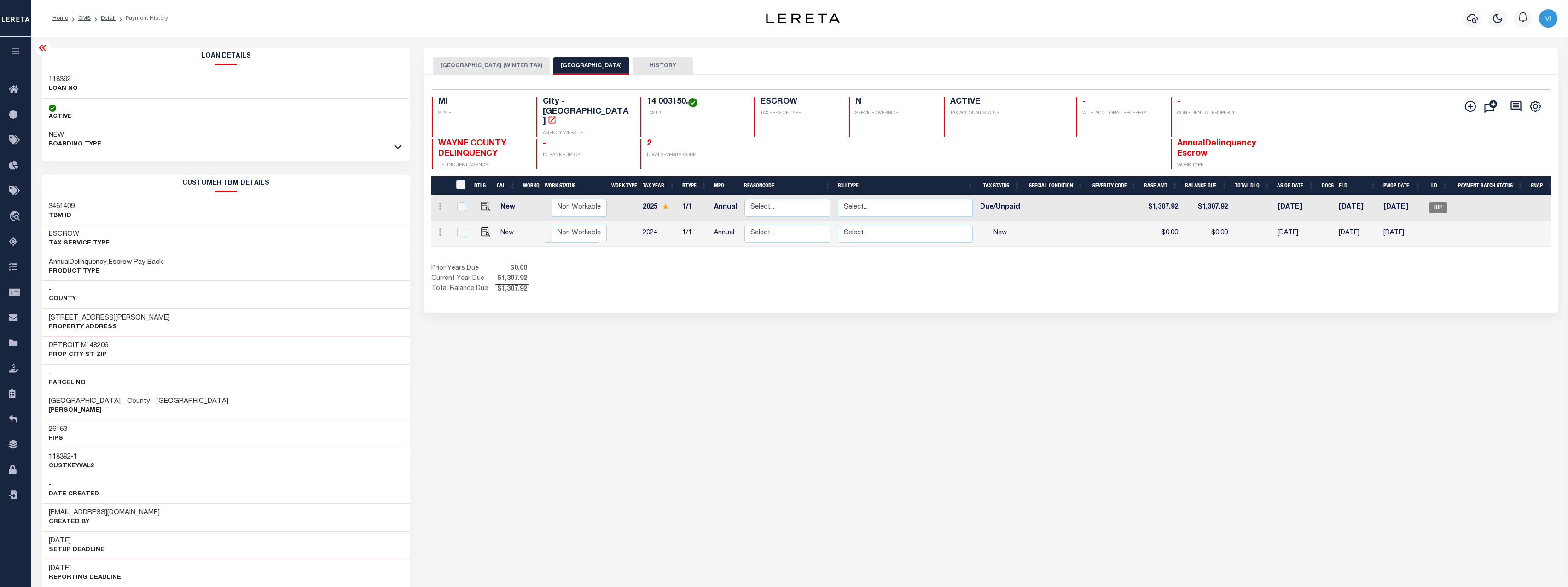
click at [690, 99] on h4 "14 003150." at bounding box center [695, 102] width 96 height 10
